Goal: Navigation & Orientation: Find specific page/section

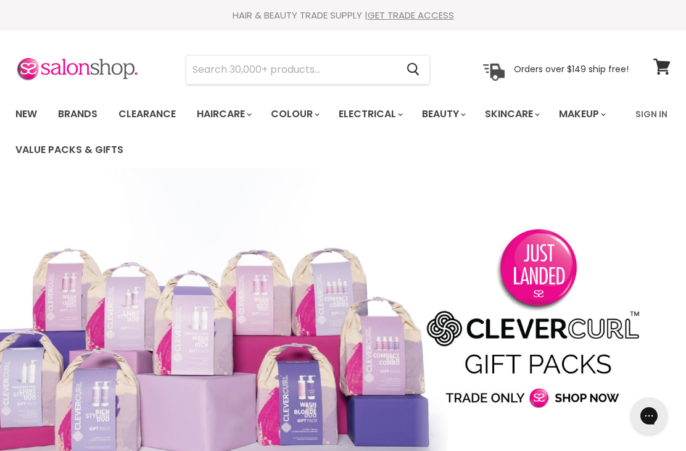
click at [454, 114] on link "Beauty" at bounding box center [442, 114] width 60 height 26
click at [456, 113] on link "Beauty" at bounding box center [442, 114] width 60 height 26
click at [24, 105] on link "New" at bounding box center [26, 114] width 40 height 26
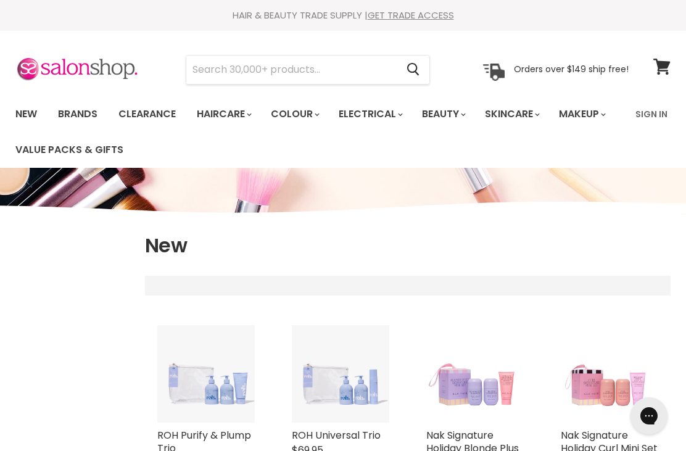
click at [80, 108] on link "Brands" at bounding box center [78, 114] width 58 height 26
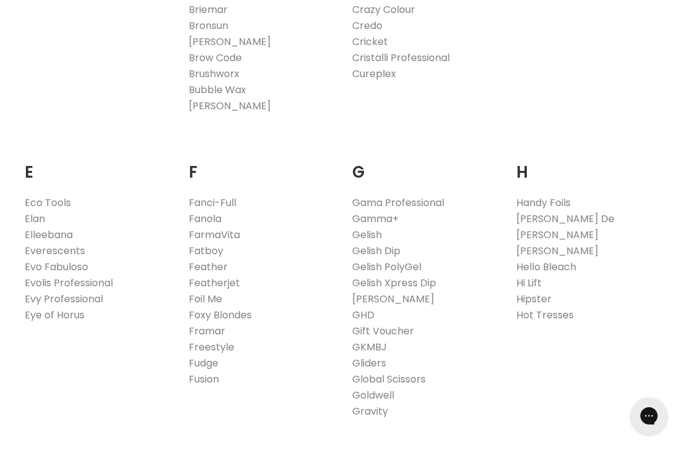
scroll to position [703, 0]
